Goal: Transaction & Acquisition: Purchase product/service

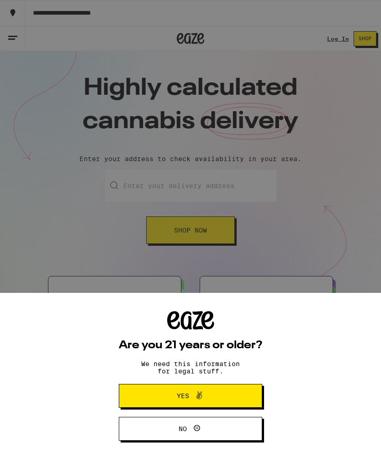
click at [203, 395] on icon at bounding box center [199, 395] width 11 height 11
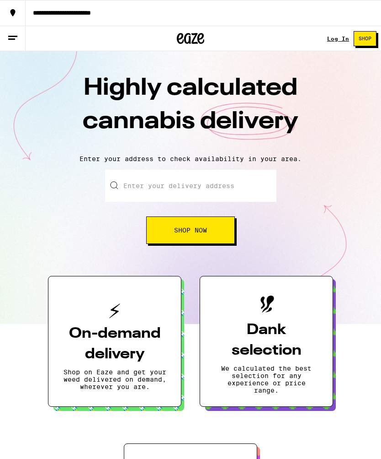
click at [228, 185] on input "Enter your delivery address" at bounding box center [190, 186] width 171 height 32
click at [214, 233] on button "Shop Now" at bounding box center [190, 229] width 89 height 27
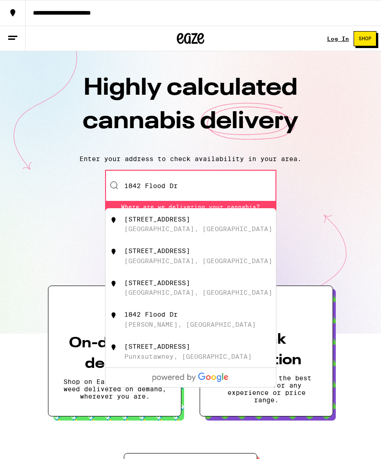
click at [178, 223] on div "1842 Flood Drive" at bounding box center [157, 218] width 66 height 7
type input "1842 Flood Drive, San Jose, CA"
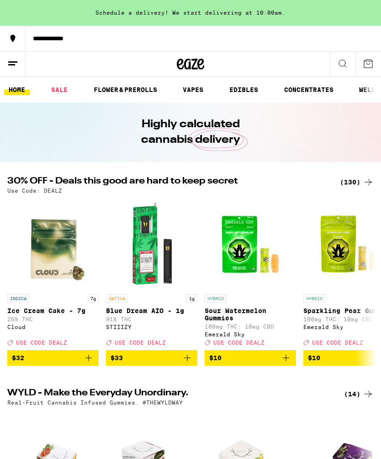
click at [252, 91] on link "EDIBLES" at bounding box center [244, 89] width 38 height 11
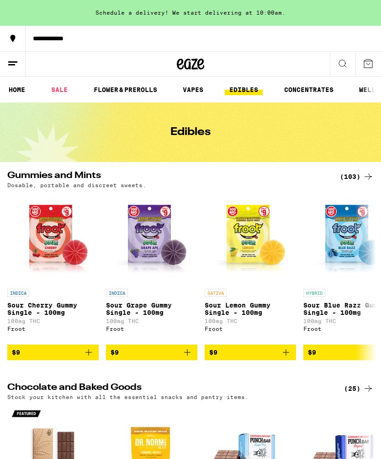
click at [16, 70] on button at bounding box center [13, 64] width 26 height 25
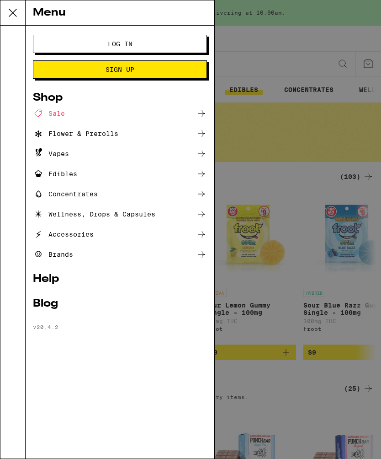
click at [193, 45] on button "Log In" at bounding box center [120, 44] width 174 height 18
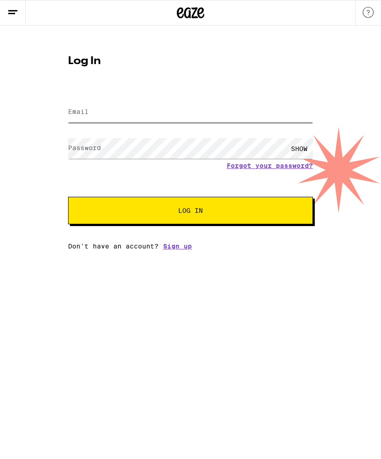
click at [286, 115] on input "Email" at bounding box center [190, 112] width 245 height 21
type input "kristakayd@gmail.com"
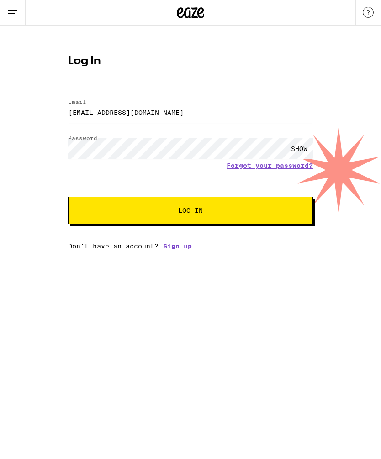
click at [191, 212] on button "Log In" at bounding box center [190, 210] width 245 height 27
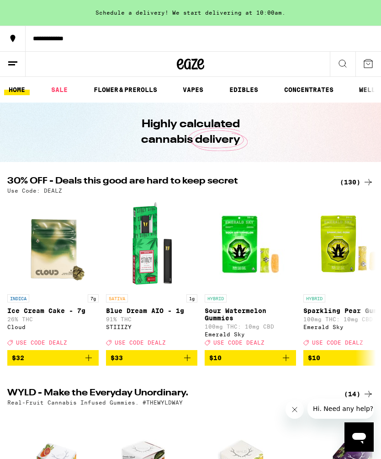
click at [253, 92] on link "EDIBLES" at bounding box center [244, 89] width 38 height 11
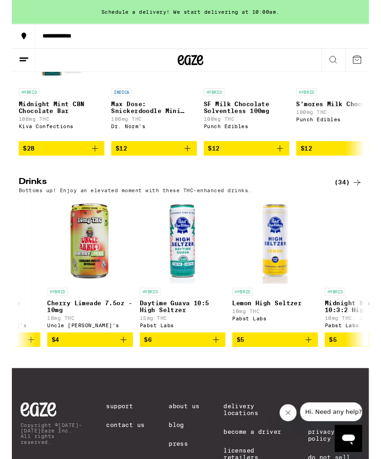
scroll to position [0, 82]
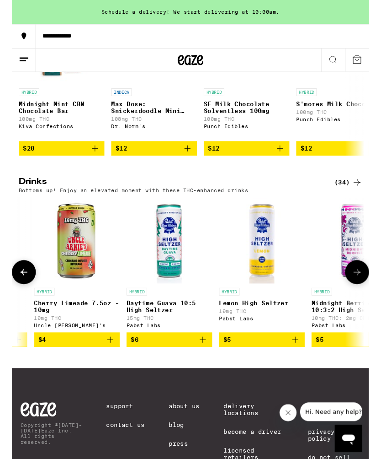
click at [166, 301] on img "Open page for Daytime Guava 10:5 High Seltzer from Pabst Labs" at bounding box center [168, 255] width 91 height 91
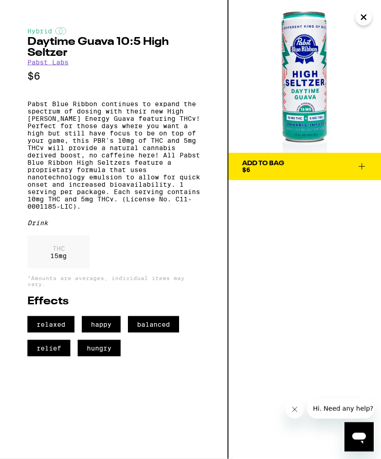
scroll to position [337, 0]
click at [364, 20] on icon "Close" at bounding box center [364, 18] width 11 height 14
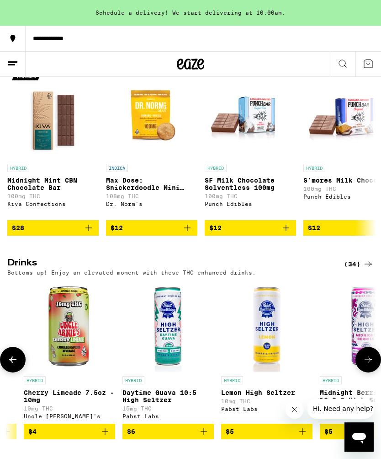
click at [279, 328] on img "Open page for Lemon High Seltzer from Pabst Labs" at bounding box center [266, 325] width 91 height 91
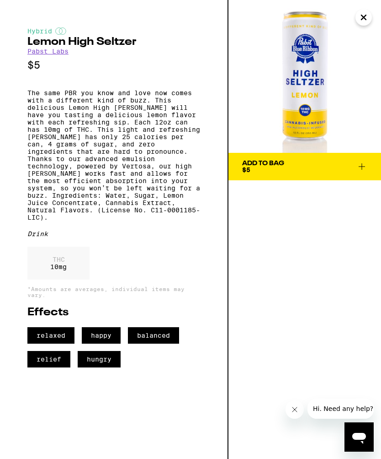
click at [367, 18] on icon "Close" at bounding box center [364, 18] width 11 height 14
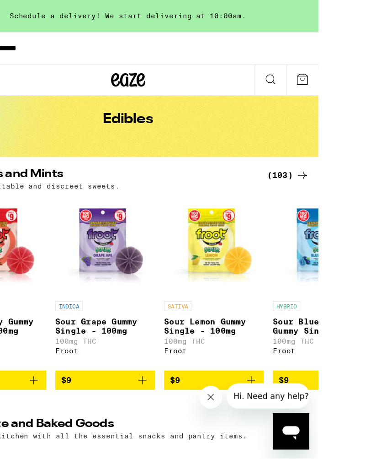
scroll to position [34, 0]
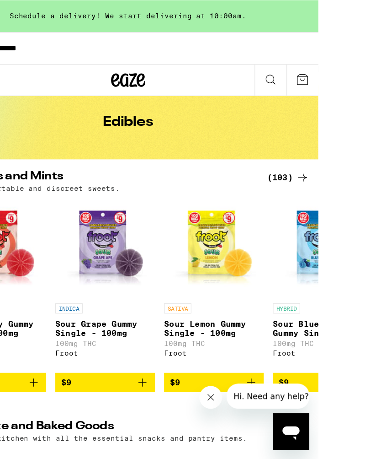
click at [299, 140] on div "(103)" at bounding box center [282, 142] width 34 height 11
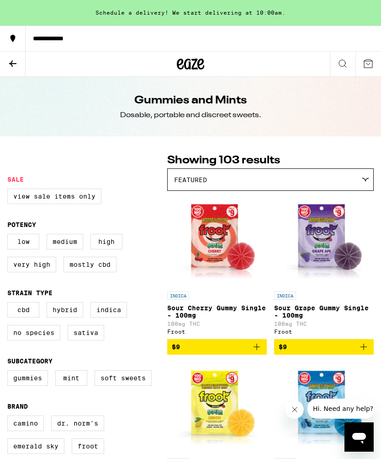
click at [363, 185] on div "Featured" at bounding box center [271, 179] width 206 height 21
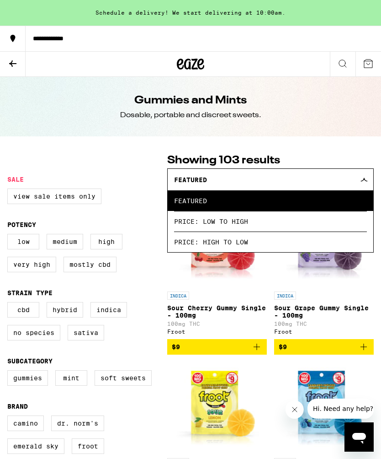
click at [352, 157] on p "Showing 103 results" at bounding box center [270, 161] width 207 height 16
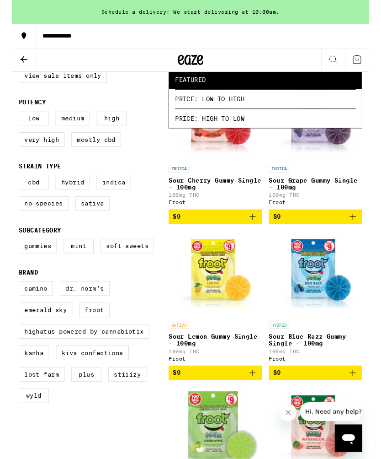
scroll to position [116, 0]
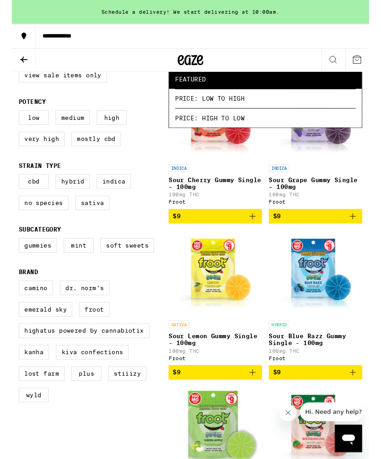
click at [26, 269] on label "Gummies" at bounding box center [27, 262] width 41 height 16
click at [10, 256] on input "Gummies" at bounding box center [9, 255] width 0 height 0
checkbox input "true"
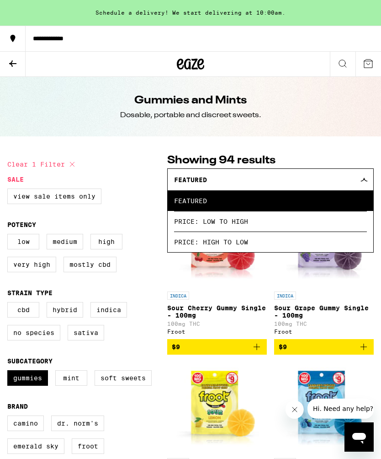
click at [327, 158] on p "Showing 94 results" at bounding box center [270, 161] width 207 height 16
click at [281, 91] on div "Gummies and Mints Dosable, portable and discreet sweets." at bounding box center [190, 106] width 351 height 59
click at [256, 65] on div "**********" at bounding box center [190, 64] width 381 height 26
click at [147, 272] on div "Low Medium High Very High Mostly CBD" at bounding box center [87, 257] width 160 height 46
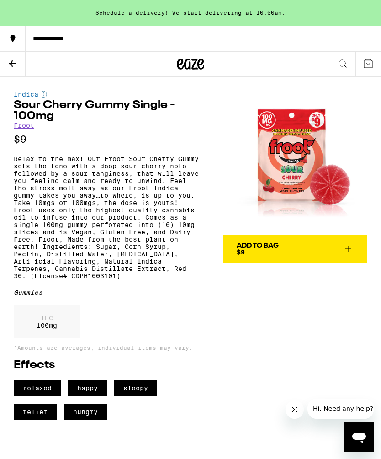
click at [196, 64] on icon at bounding box center [190, 64] width 27 height 16
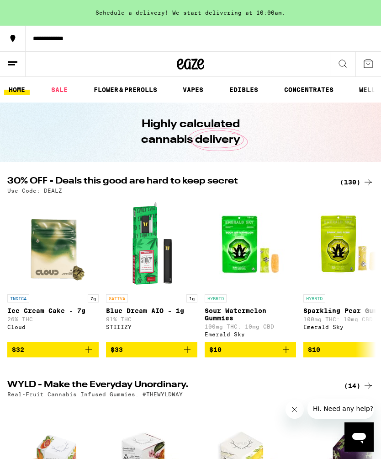
click at [15, 64] on line at bounding box center [11, 64] width 7 height 0
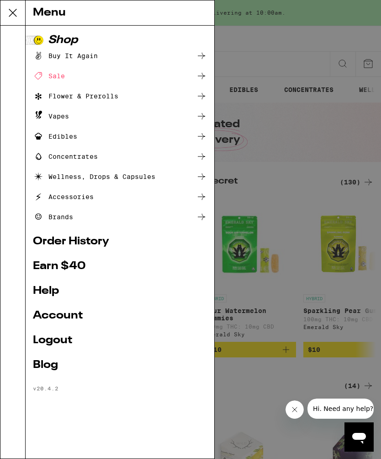
click at [44, 287] on link "Help" at bounding box center [120, 290] width 174 height 11
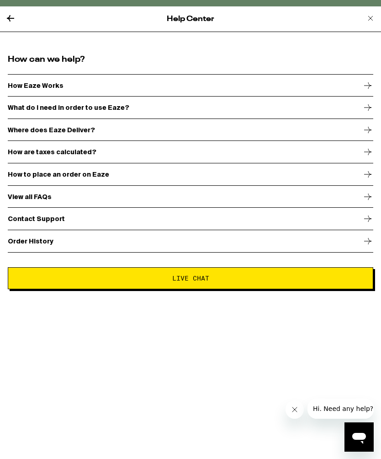
click at [17, 13] on div "Help Center" at bounding box center [191, 19] width 384 height 26
click at [6, 15] on icon at bounding box center [10, 18] width 11 height 11
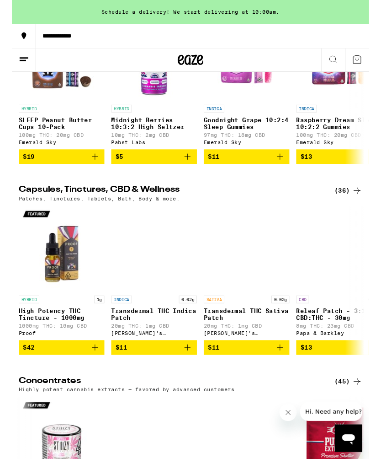
scroll to position [3546, 0]
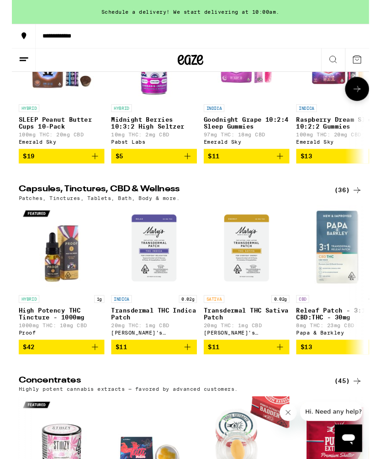
click at [265, 107] on img "Open page for Goodnight Grape 10:2:4 Sleep Gummies from Emerald Sky" at bounding box center [250, 61] width 91 height 91
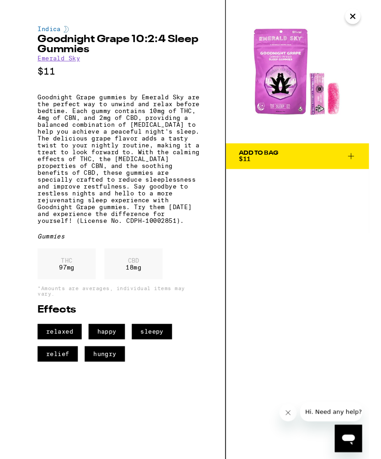
click at [361, 18] on icon "Close" at bounding box center [364, 18] width 11 height 14
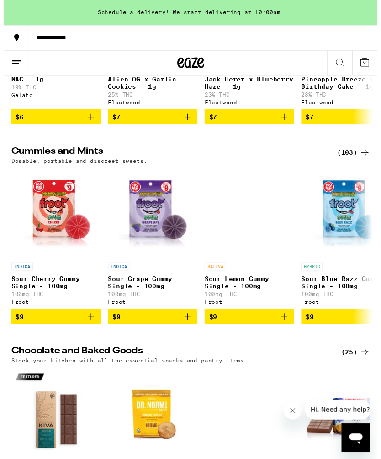
scroll to position [2759, 0]
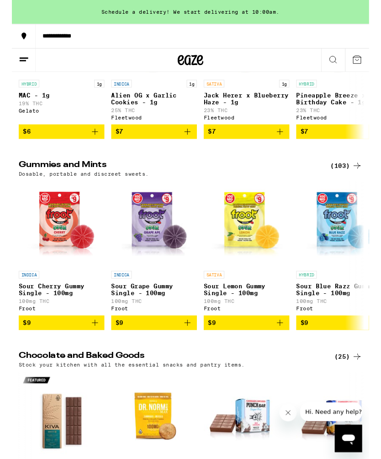
click at [358, 182] on div "(103)" at bounding box center [357, 176] width 34 height 11
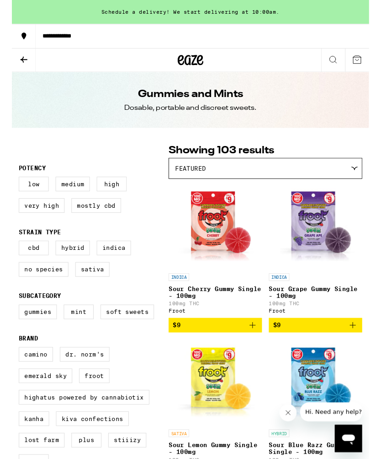
click at [25, 340] on label "Gummies" at bounding box center [27, 333] width 41 height 16
click at [10, 327] on input "Gummies" at bounding box center [9, 326] width 0 height 0
checkbox input "true"
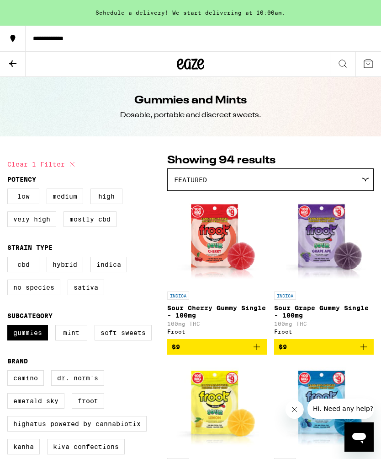
click at [73, 272] on label "Hybrid" at bounding box center [65, 265] width 37 height 16
click at [10, 258] on input "Hybrid" at bounding box center [9, 258] width 0 height 0
checkbox input "true"
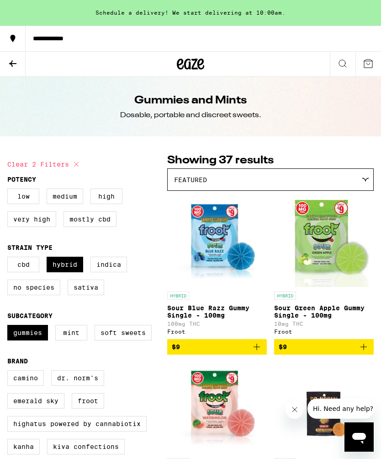
click at [28, 271] on label "CBD" at bounding box center [23, 265] width 32 height 16
click at [10, 258] on input "CBD" at bounding box center [9, 258] width 0 height 0
checkbox input "true"
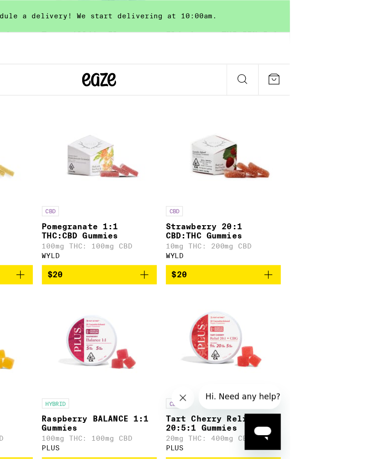
scroll to position [1632, 0]
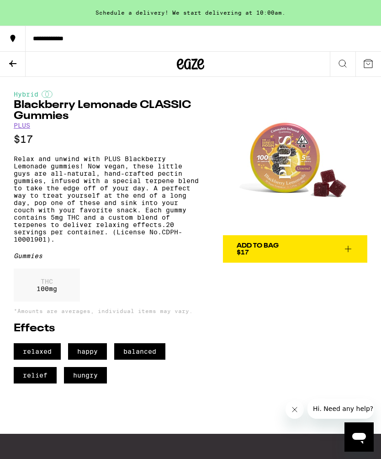
click at [345, 62] on icon at bounding box center [342, 63] width 11 height 11
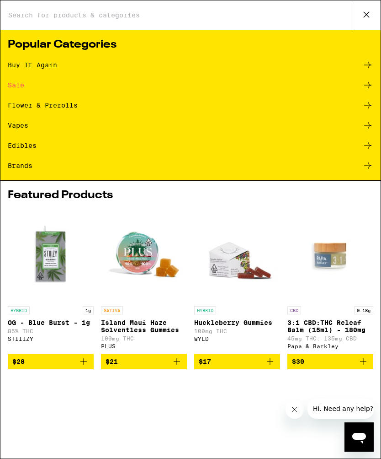
click at [24, 18] on input "Search for Products" at bounding box center [180, 15] width 344 height 8
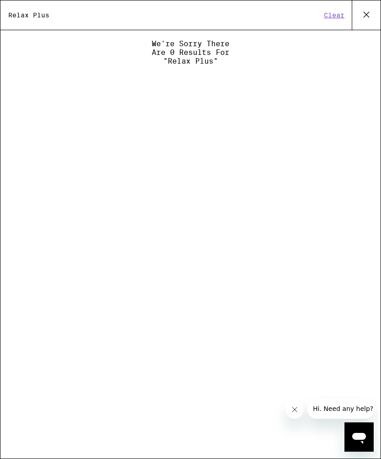
type input "Relax Plus"
click at [369, 16] on icon at bounding box center [367, 15] width 14 height 14
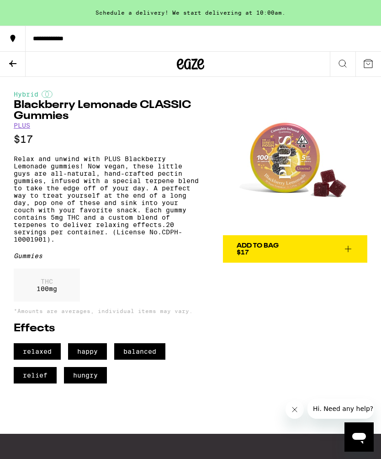
scroll to position [180, 0]
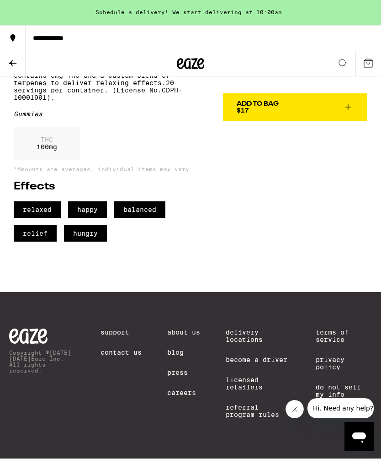
click at [15, 65] on icon at bounding box center [12, 63] width 11 height 11
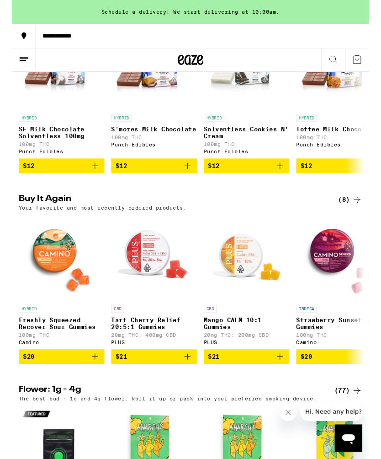
scroll to position [616, 0]
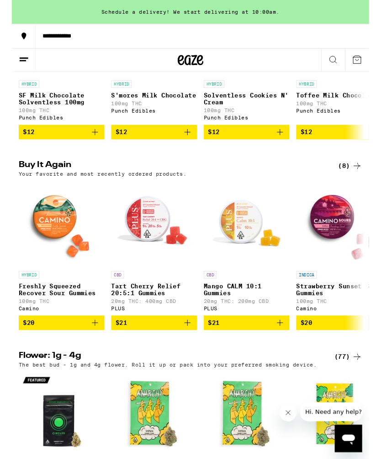
click at [358, 182] on div "(8)" at bounding box center [361, 176] width 26 height 11
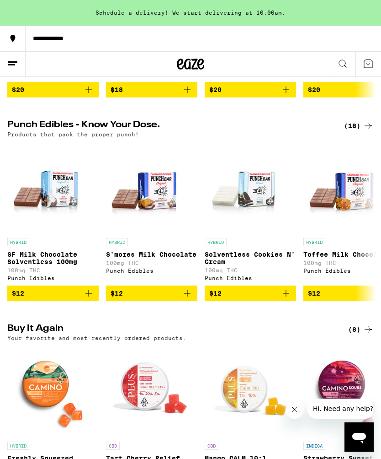
scroll to position [440, 0]
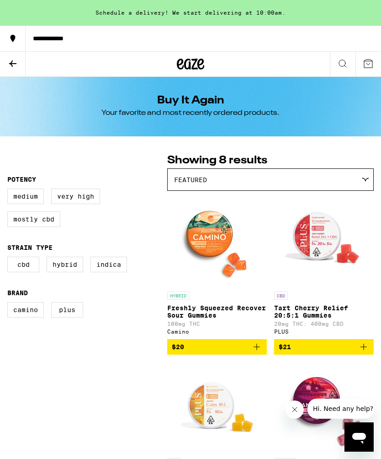
click at [198, 60] on icon at bounding box center [190, 64] width 27 height 16
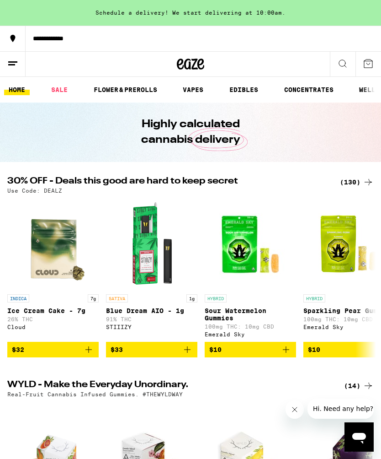
click at [251, 93] on link "EDIBLES" at bounding box center [244, 89] width 38 height 11
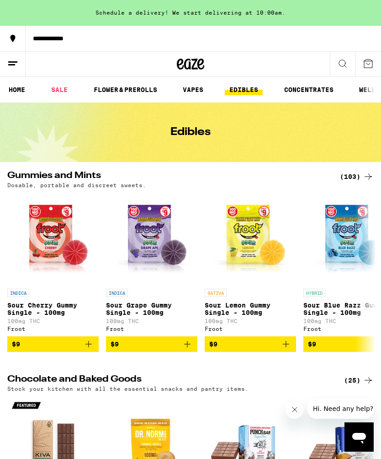
click at [356, 175] on div "(103)" at bounding box center [357, 176] width 34 height 11
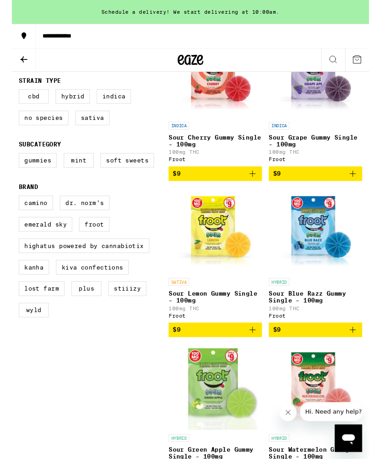
scroll to position [162, 0]
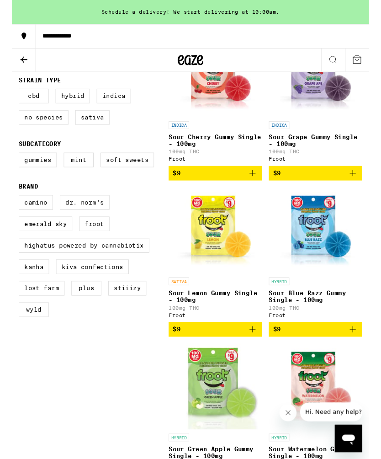
click at [81, 315] on label "PLUS" at bounding box center [80, 308] width 32 height 16
click at [10, 210] on input "PLUS" at bounding box center [9, 209] width 0 height 0
checkbox input "true"
